Goal: Find specific page/section: Find specific page/section

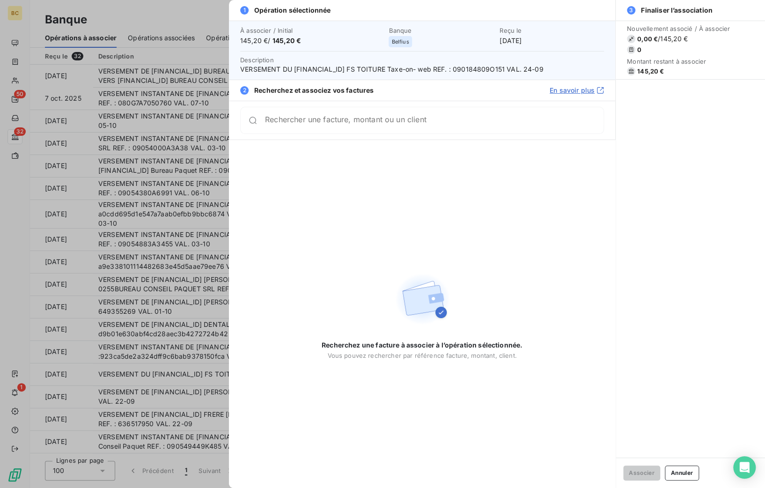
click at [197, 163] on div at bounding box center [382, 244] width 765 height 488
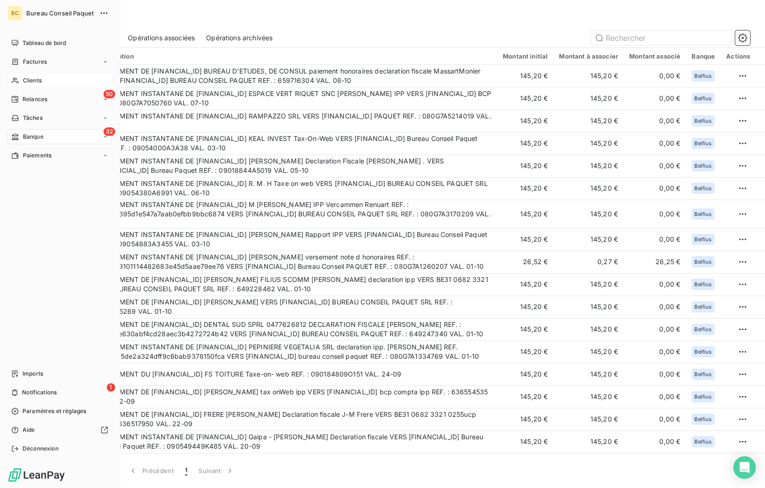
click at [34, 77] on span "Clients" at bounding box center [32, 80] width 19 height 8
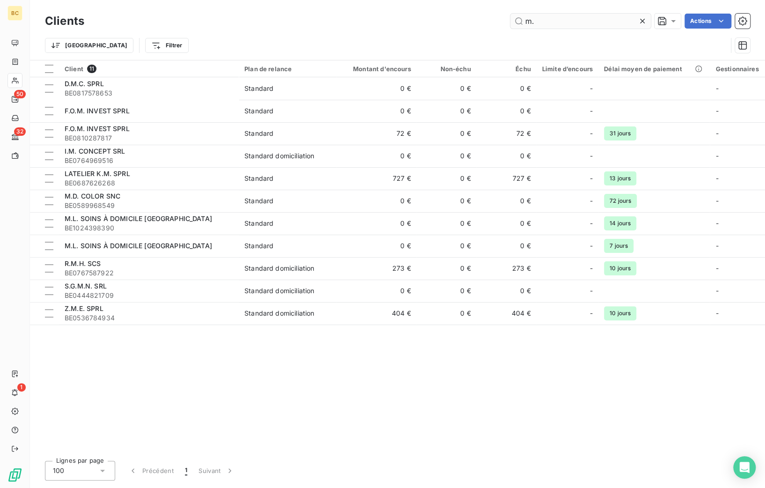
click at [541, 24] on input "m." at bounding box center [580, 21] width 140 height 15
click at [534, 21] on input "m." at bounding box center [580, 21] width 140 height 15
type input "m"
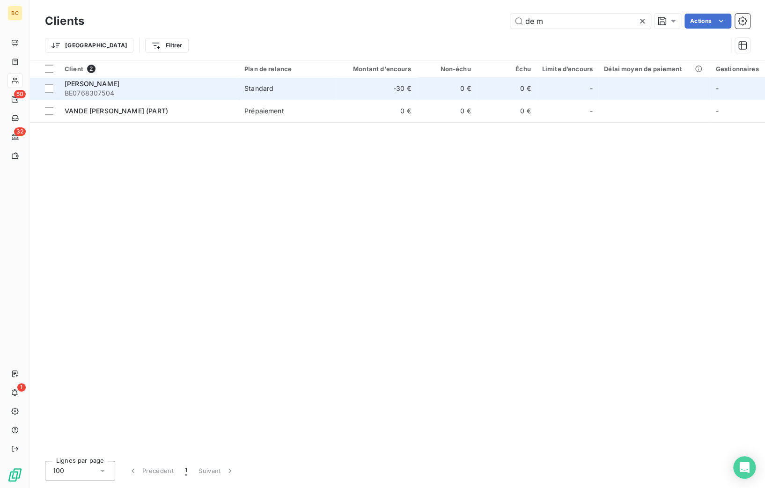
type input "de m"
click at [87, 92] on span "BE0768307504" at bounding box center [149, 92] width 169 height 9
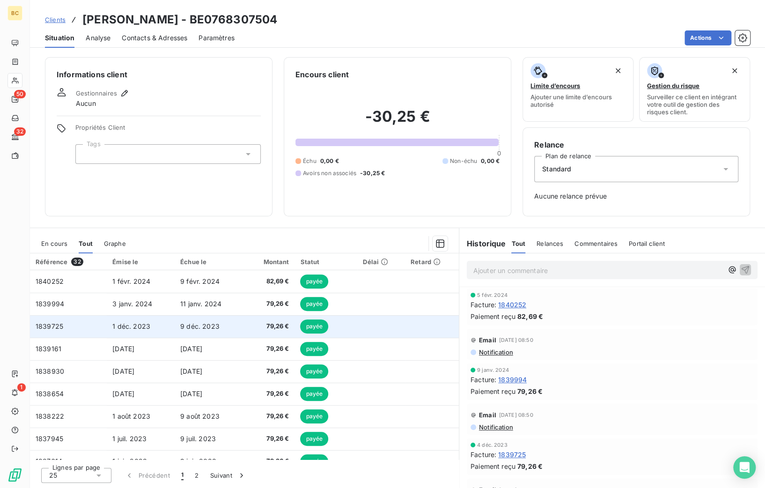
click at [207, 322] on span "9 déc. 2023" at bounding box center [199, 326] width 39 height 8
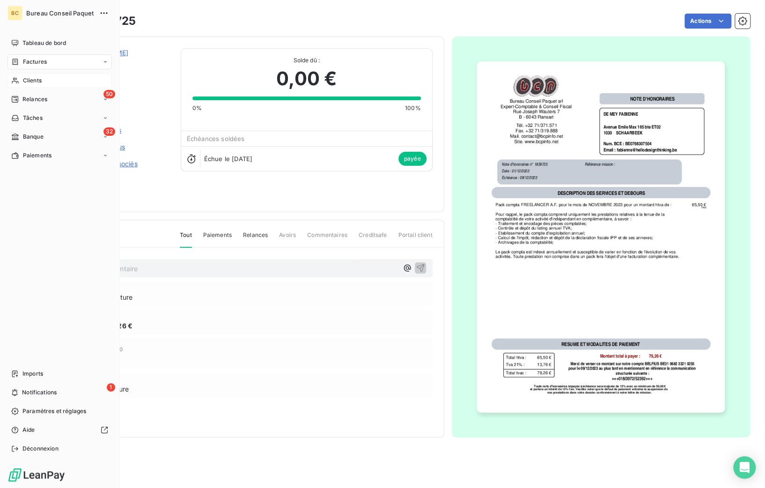
click at [29, 78] on span "Clients" at bounding box center [32, 80] width 19 height 8
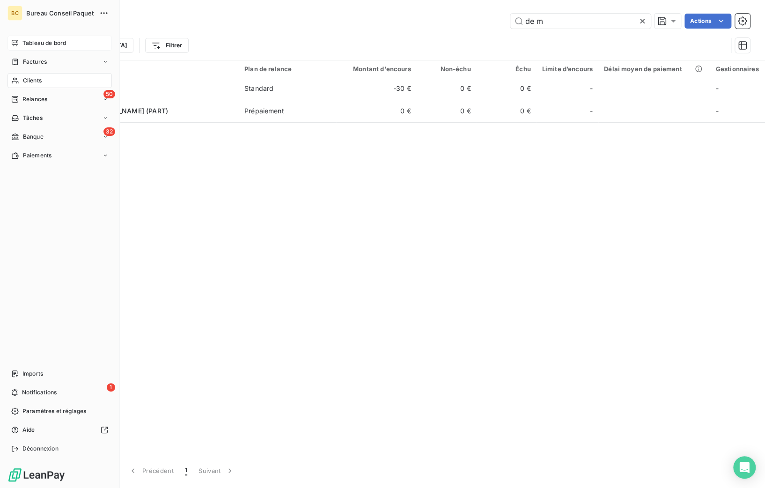
click at [24, 44] on span "Tableau de bord" at bounding box center [44, 43] width 44 height 8
